Goal: Task Accomplishment & Management: Use online tool/utility

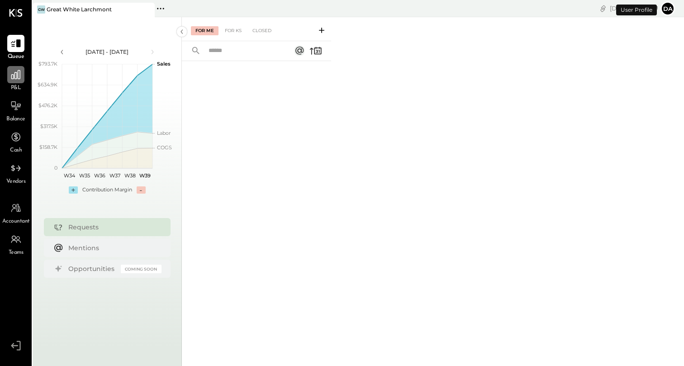
click at [8, 81] on div at bounding box center [15, 74] width 17 height 17
